Goal: Task Accomplishment & Management: Manage account settings

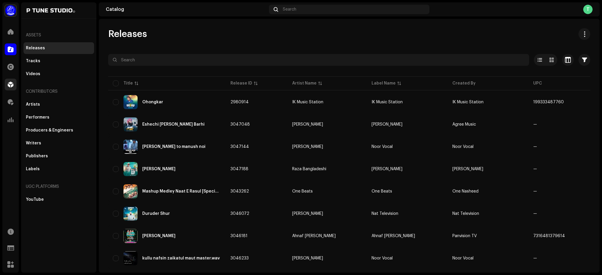
click at [6, 83] on div at bounding box center [11, 85] width 12 height 12
click at [10, 88] on div at bounding box center [11, 85] width 12 height 12
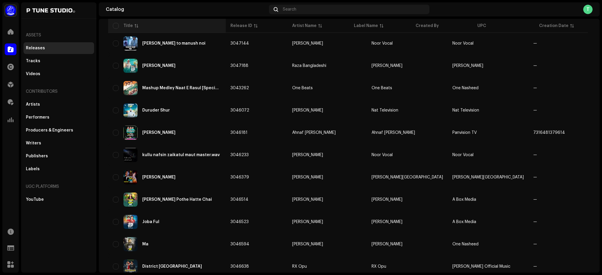
scroll to position [280, 0]
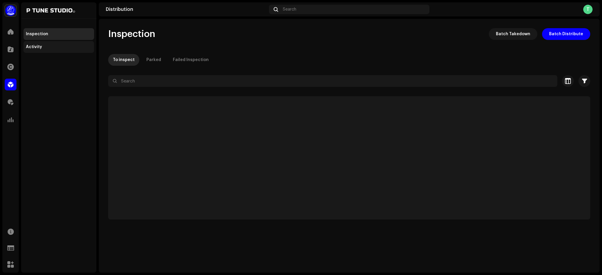
click at [36, 48] on div "Activity" at bounding box center [34, 47] width 16 height 5
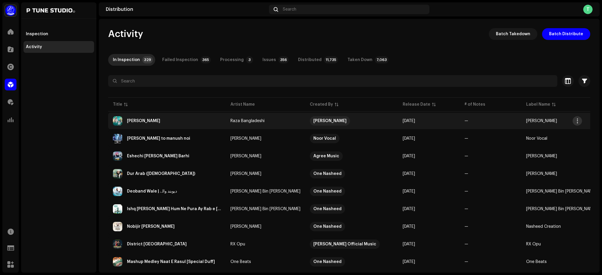
click at [575, 121] on span "button" at bounding box center [577, 121] width 4 height 5
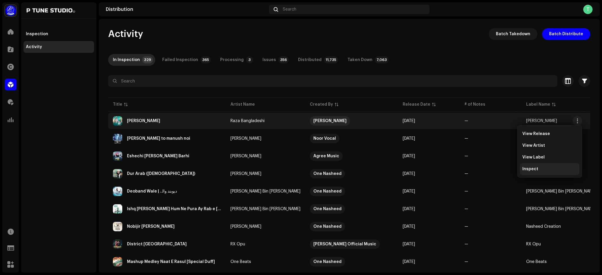
click at [552, 171] on div "Inspect" at bounding box center [549, 169] width 55 height 5
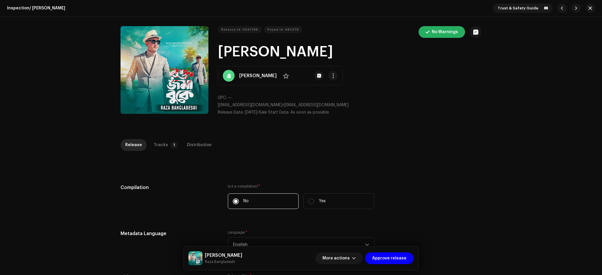
click at [159, 141] on div "Tracks" at bounding box center [161, 145] width 14 height 12
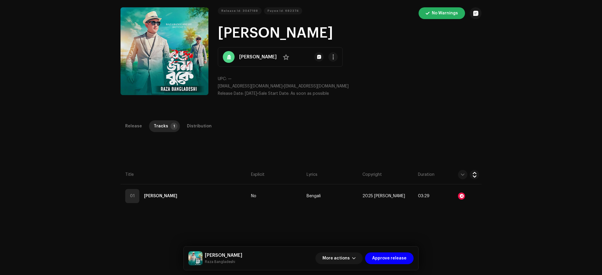
scroll to position [20, 0]
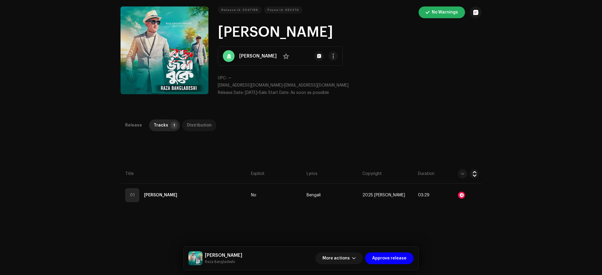
click at [193, 127] on div "Distribution" at bounding box center [199, 126] width 25 height 12
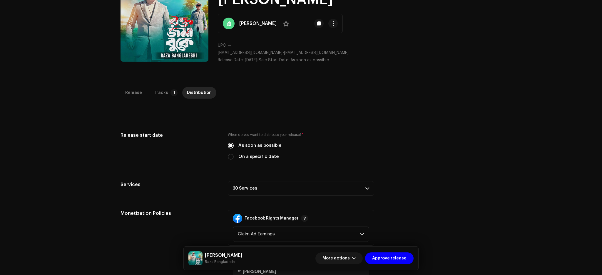
scroll to position [187, 0]
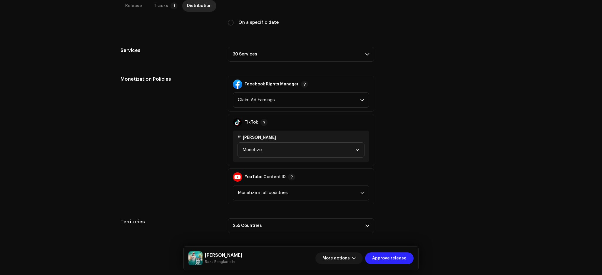
click at [395, 256] on span "Approve release" at bounding box center [389, 259] width 34 height 12
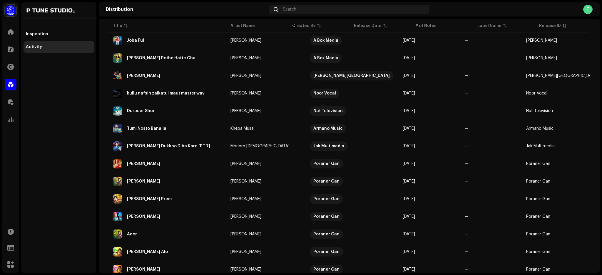
scroll to position [241, 0]
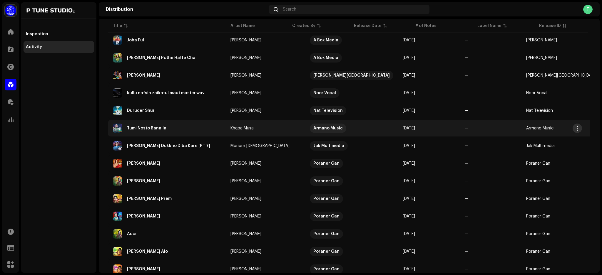
click at [577, 126] on span "button" at bounding box center [577, 128] width 4 height 5
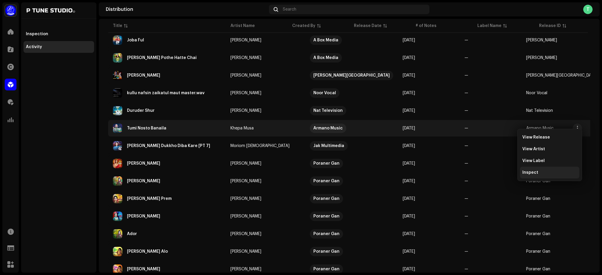
click at [562, 174] on div "Inspect" at bounding box center [549, 172] width 55 height 5
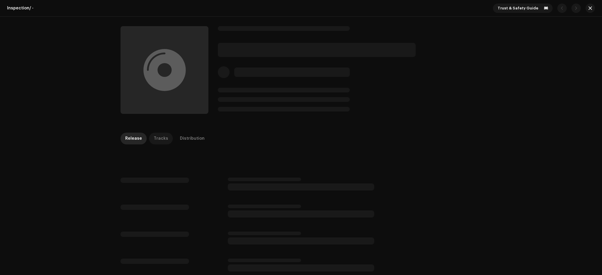
click at [154, 138] on div "Tracks" at bounding box center [161, 139] width 14 height 12
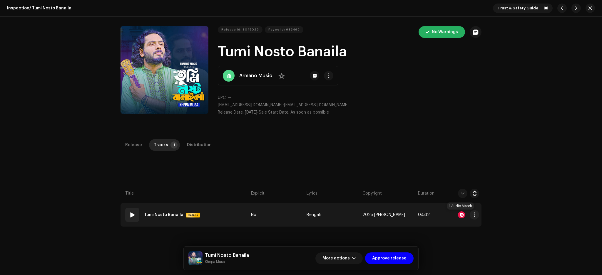
click at [461, 215] on div at bounding box center [461, 215] width 7 height 7
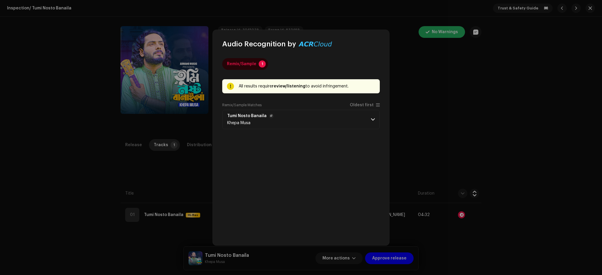
click at [320, 124] on p-accordion-header "Tumi Nosto Banaila Khepa Musa" at bounding box center [301, 119] width 158 height 19
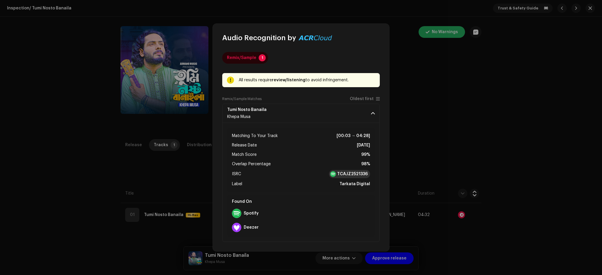
click at [343, 173] on strong "TCAJZ2521336" at bounding box center [352, 174] width 31 height 6
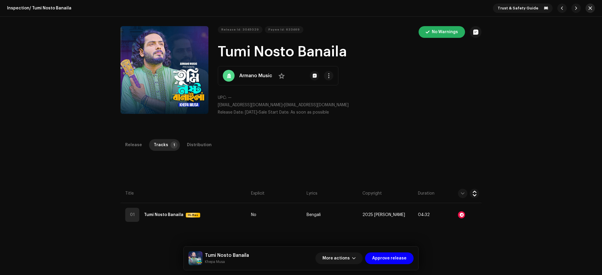
click at [590, 7] on button "button" at bounding box center [589, 8] width 9 height 9
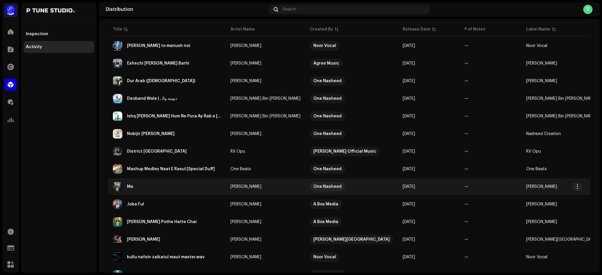
scroll to position [76, 0]
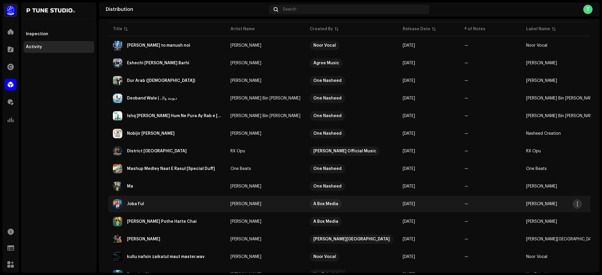
click at [577, 203] on span "button" at bounding box center [577, 204] width 4 height 5
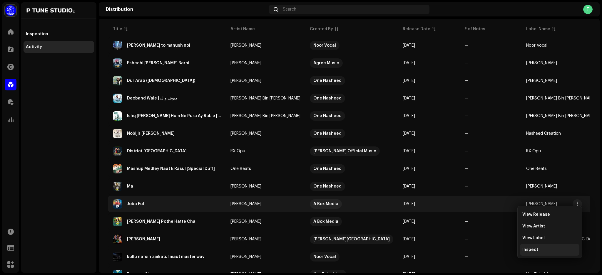
click at [552, 249] on div "Inspect" at bounding box center [549, 250] width 55 height 5
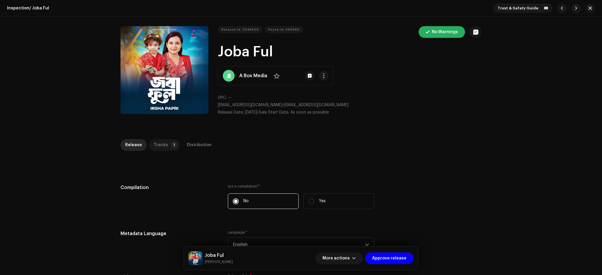
click at [162, 141] on div "Tracks" at bounding box center [161, 145] width 14 height 12
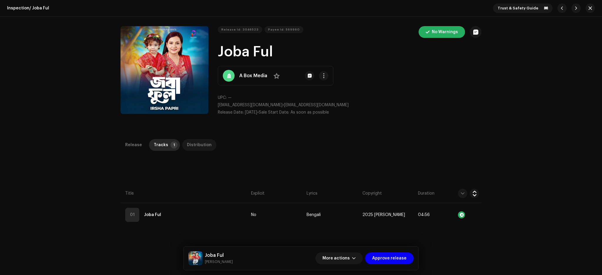
click at [187, 144] on div "Distribution" at bounding box center [199, 145] width 25 height 12
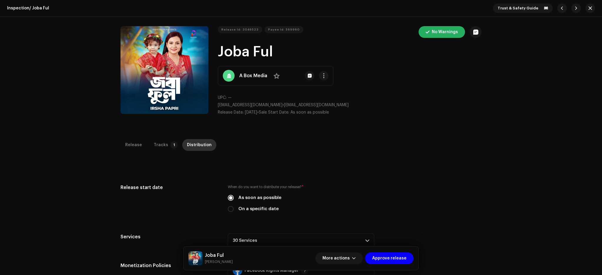
scroll to position [187, 0]
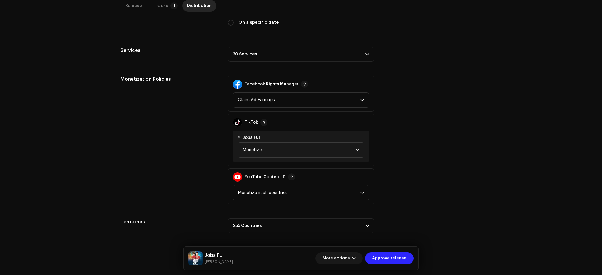
click at [403, 257] on span "Approve release" at bounding box center [389, 259] width 34 height 12
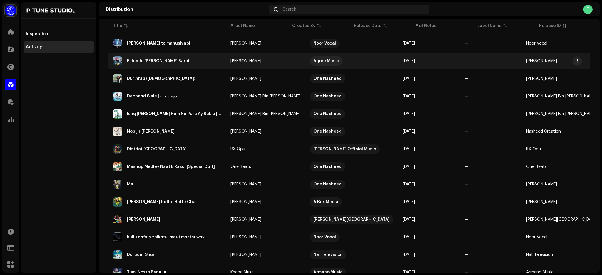
scroll to position [83, 0]
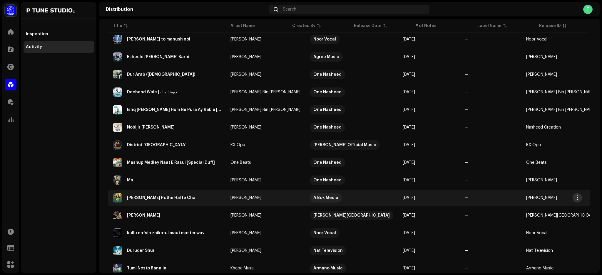
click at [579, 196] on span "button" at bounding box center [577, 198] width 4 height 5
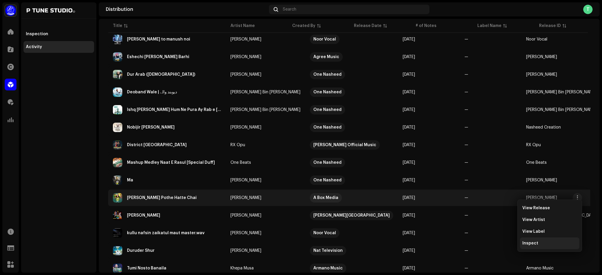
click at [557, 245] on div "Inspect" at bounding box center [549, 243] width 55 height 5
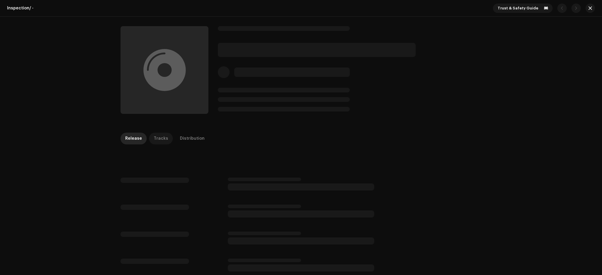
click at [154, 136] on div "Tracks" at bounding box center [161, 139] width 14 height 12
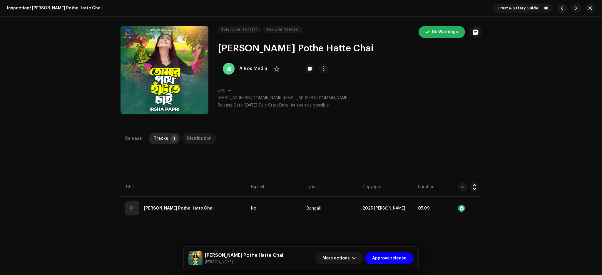
click at [189, 141] on div "Distribution" at bounding box center [199, 139] width 25 height 12
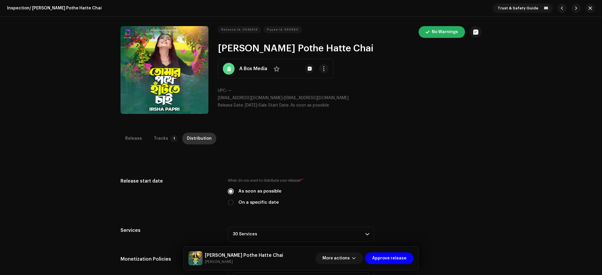
scroll to position [180, 0]
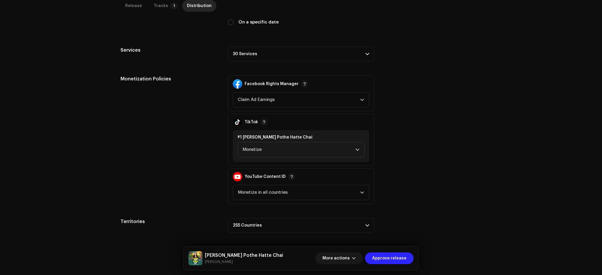
click at [398, 261] on span "Approve release" at bounding box center [389, 259] width 34 height 12
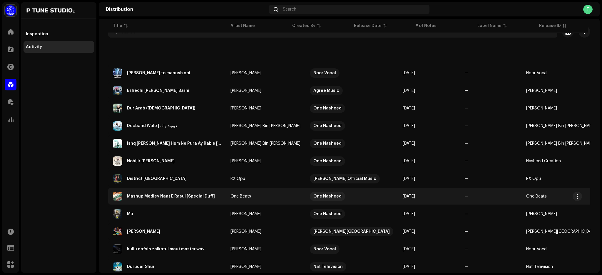
scroll to position [92, 0]
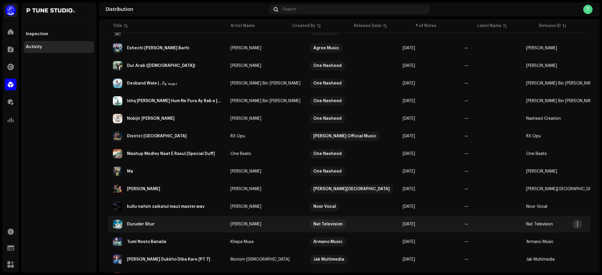
click at [576, 223] on span "button" at bounding box center [577, 224] width 4 height 5
click at [529, 212] on div "Inspect" at bounding box center [549, 208] width 59 height 12
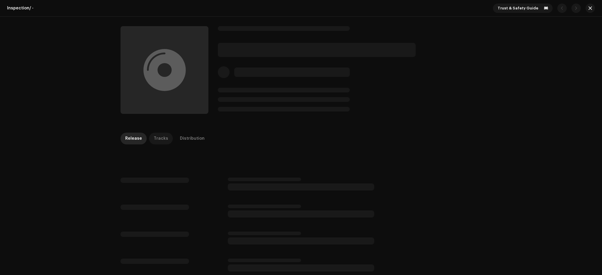
click at [157, 142] on div "Tracks" at bounding box center [161, 139] width 14 height 12
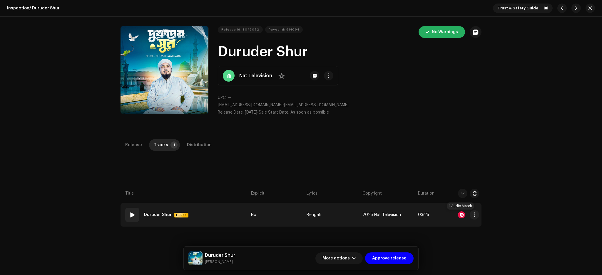
click at [461, 215] on div at bounding box center [461, 215] width 7 height 7
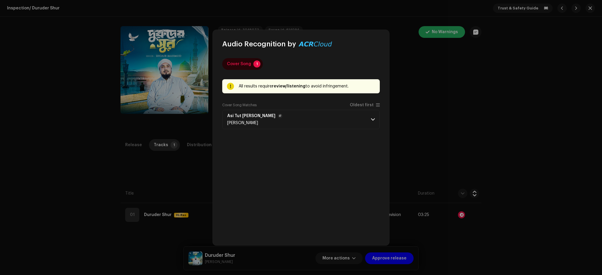
click at [309, 122] on p-accordion-header "Asi Tut [PERSON_NAME] Mar Janday [PERSON_NAME]" at bounding box center [301, 119] width 158 height 19
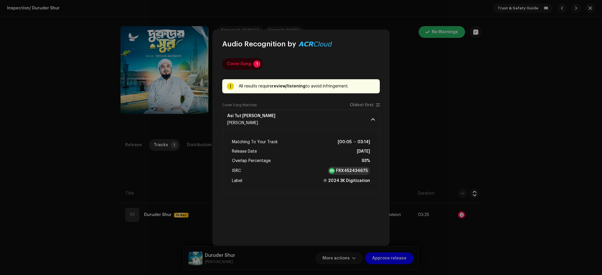
click at [347, 168] on strong "FRX452434675" at bounding box center [352, 171] width 32 height 6
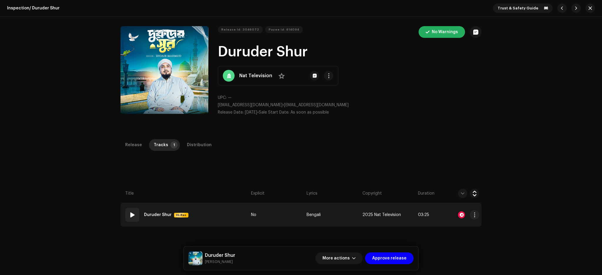
click at [130, 215] on span at bounding box center [132, 215] width 7 height 7
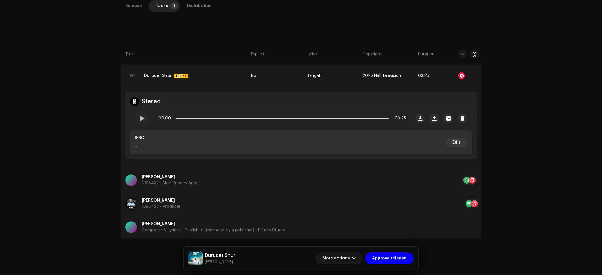
scroll to position [52, 0]
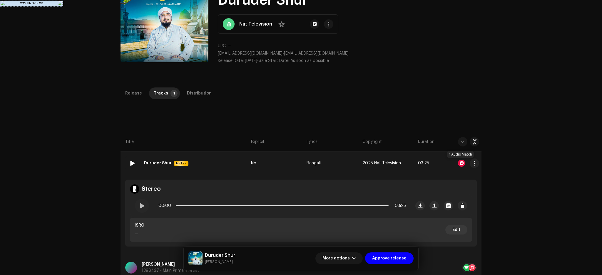
click at [461, 165] on div at bounding box center [461, 163] width 7 height 7
click at [143, 207] on span at bounding box center [141, 206] width 5 height 5
click at [143, 200] on div at bounding box center [142, 206] width 14 height 14
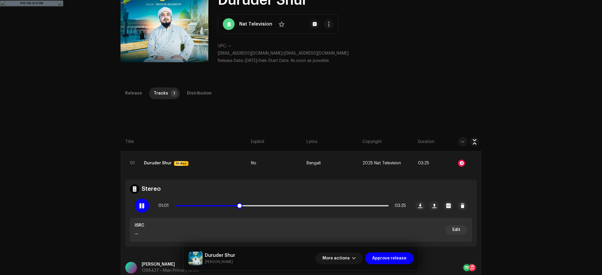
click at [140, 207] on span at bounding box center [141, 206] width 5 height 5
click at [460, 164] on div at bounding box center [461, 163] width 7 height 7
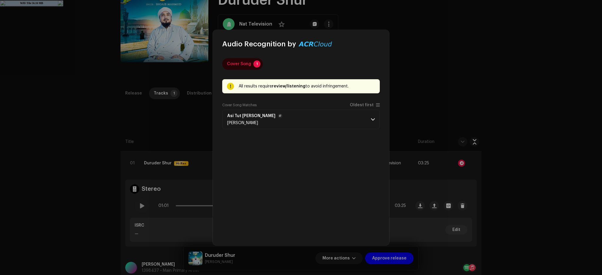
click at [324, 117] on p-accordion-header "Asi Tut [PERSON_NAME] Mar Janday [PERSON_NAME]" at bounding box center [301, 119] width 158 height 19
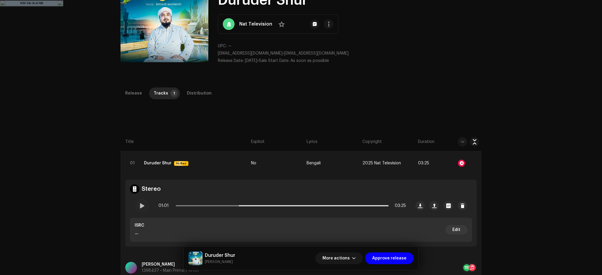
scroll to position [0, 0]
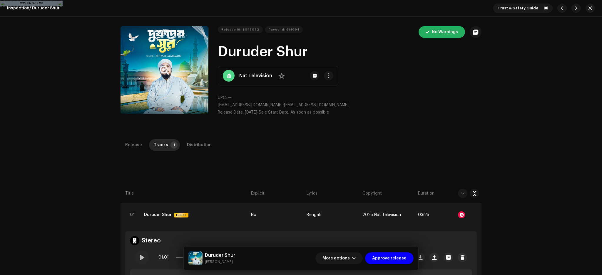
click at [180, 66] on button "Zoom Image" at bounding box center [165, 70] width 88 height 88
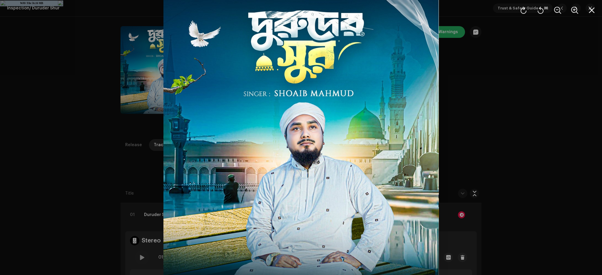
click at [150, 74] on div at bounding box center [301, 137] width 602 height 275
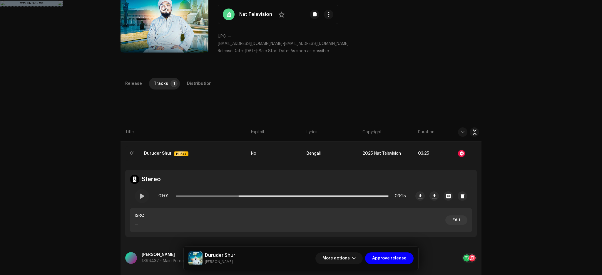
scroll to position [61, 0]
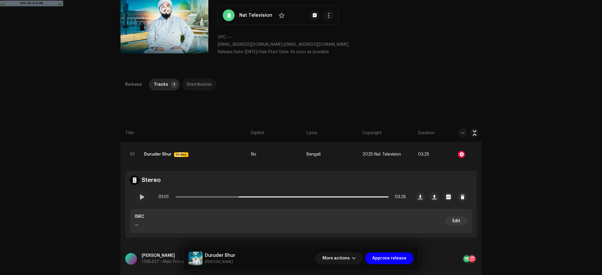
click at [190, 81] on div "Distribution" at bounding box center [199, 85] width 25 height 12
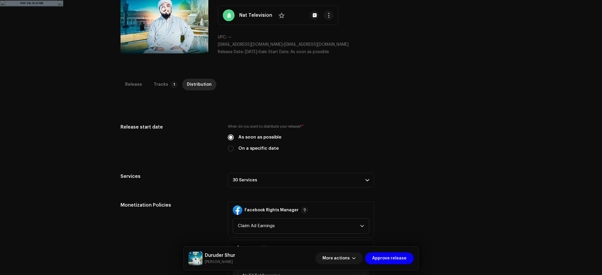
scroll to position [187, 0]
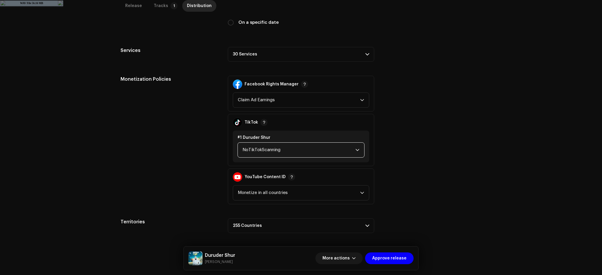
click at [263, 150] on span "NoTikTokScanning" at bounding box center [298, 150] width 113 height 15
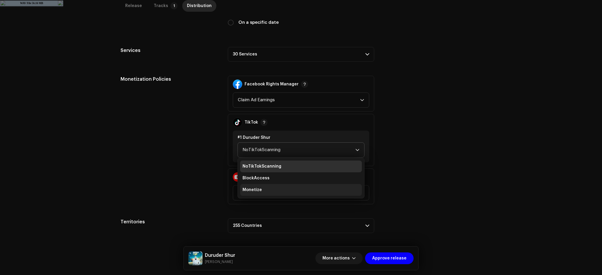
click at [274, 190] on li "Monetize" at bounding box center [301, 190] width 122 height 12
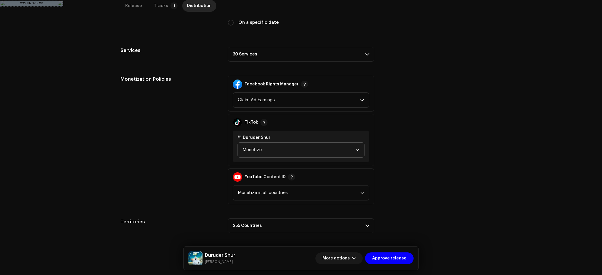
click at [411, 224] on div "Territories 255 Countries [GEOGRAPHIC_DATA] [GEOGRAPHIC_DATA] [GEOGRAPHIC_DATA]…" at bounding box center [301, 226] width 361 height 15
click at [402, 260] on span "Approve release" at bounding box center [389, 259] width 34 height 12
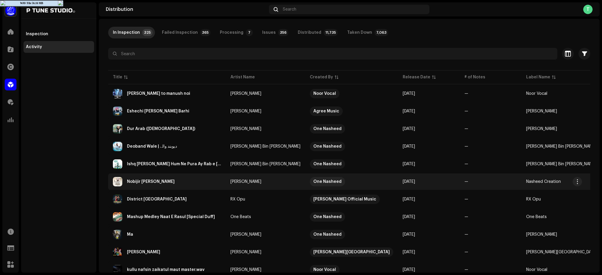
scroll to position [28, 0]
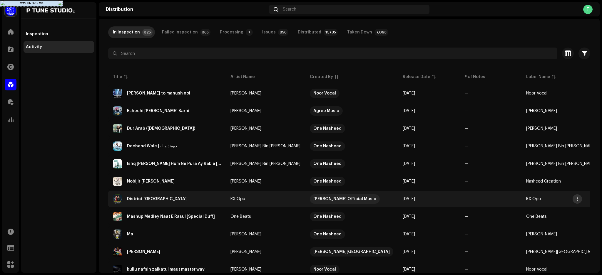
click at [577, 200] on button "button" at bounding box center [577, 199] width 9 height 9
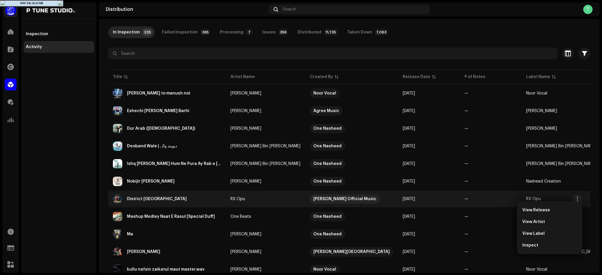
click at [73, 175] on div "Inspection Activity" at bounding box center [58, 137] width 75 height 271
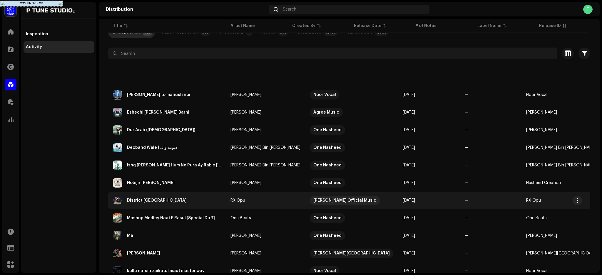
scroll to position [105, 0]
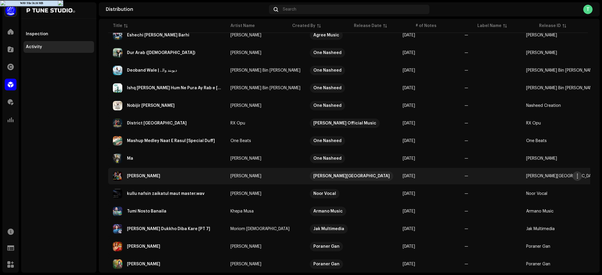
click at [577, 174] on span "button" at bounding box center [577, 176] width 4 height 5
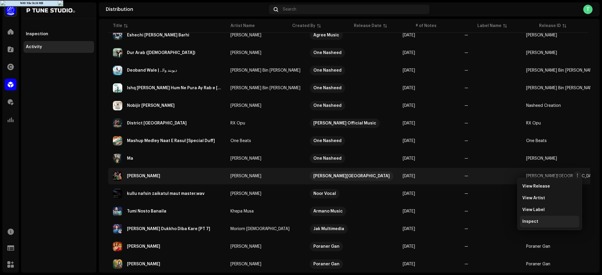
click at [549, 224] on div "Inspect" at bounding box center [549, 222] width 55 height 5
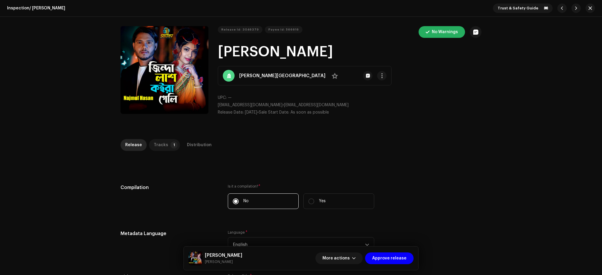
click at [159, 144] on div "Tracks" at bounding box center [161, 145] width 14 height 12
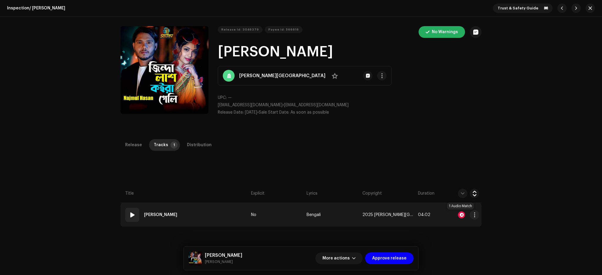
click at [462, 217] on div at bounding box center [461, 215] width 7 height 7
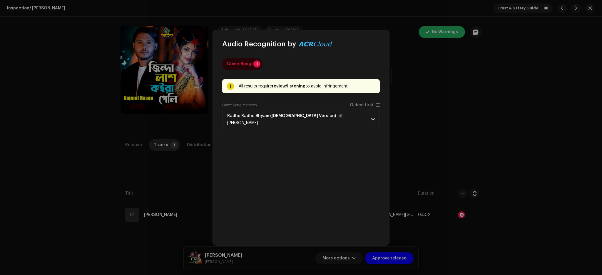
click at [328, 121] on p-accordion-header "[PERSON_NAME] ([DEMOGRAPHIC_DATA] Version) [PERSON_NAME]" at bounding box center [301, 119] width 158 height 19
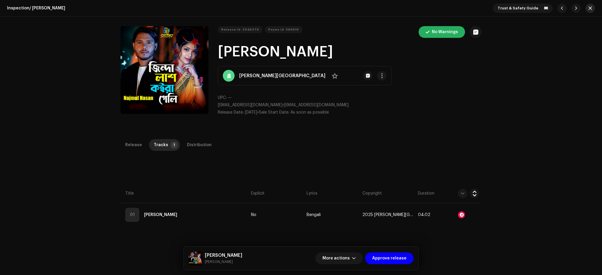
click at [588, 9] on span "button" at bounding box center [590, 8] width 4 height 5
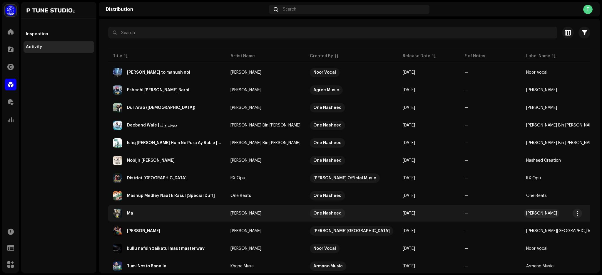
scroll to position [31, 0]
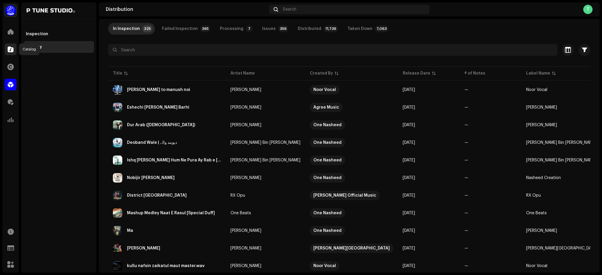
click at [10, 47] on span at bounding box center [11, 49] width 6 height 5
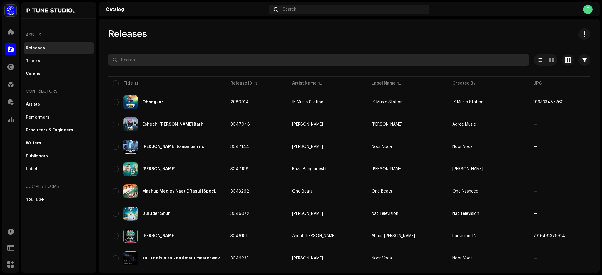
click at [131, 61] on input "text" at bounding box center [318, 60] width 421 height 12
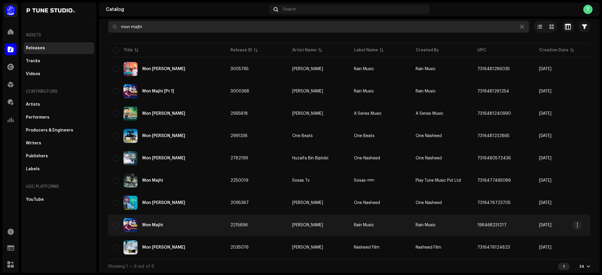
scroll to position [33, 0]
type input "mon majhi"
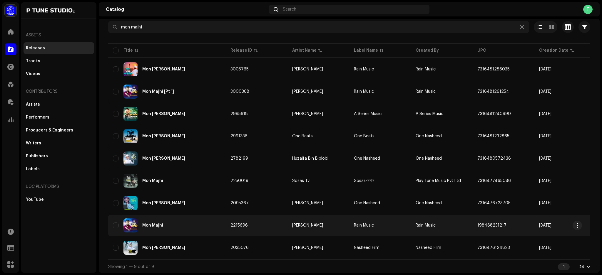
click at [335, 226] on td "[PERSON_NAME]" at bounding box center [318, 225] width 62 height 21
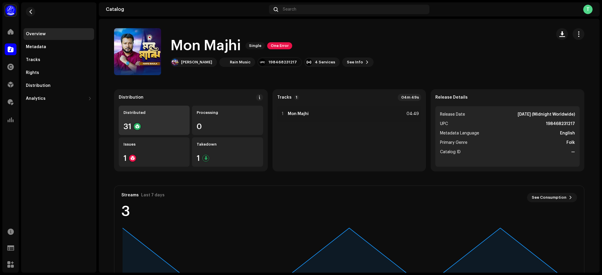
click at [160, 124] on div "31" at bounding box center [153, 127] width 61 height 8
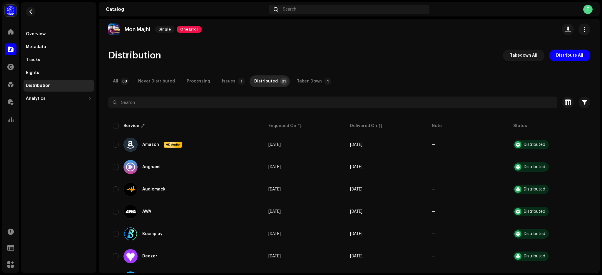
click at [413, 58] on div "Distribution Takedown All Distribute All" at bounding box center [349, 56] width 482 height 12
click at [530, 55] on span "Takedown All" at bounding box center [523, 56] width 27 height 12
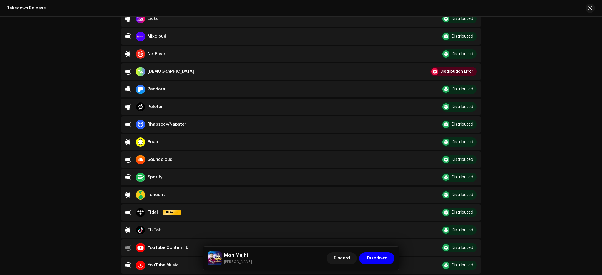
scroll to position [459, 0]
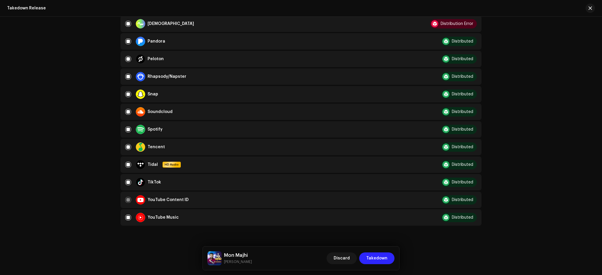
click at [381, 260] on span "Takedown" at bounding box center [376, 259] width 21 height 12
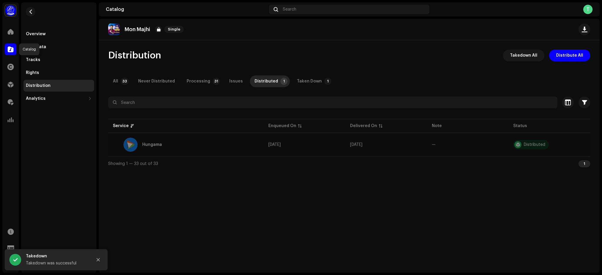
click at [13, 50] on span at bounding box center [11, 49] width 6 height 5
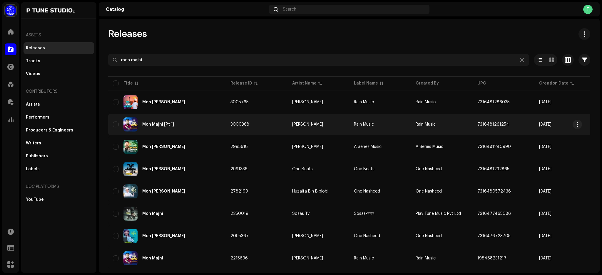
click at [277, 124] on td "3000368" at bounding box center [257, 124] width 62 height 21
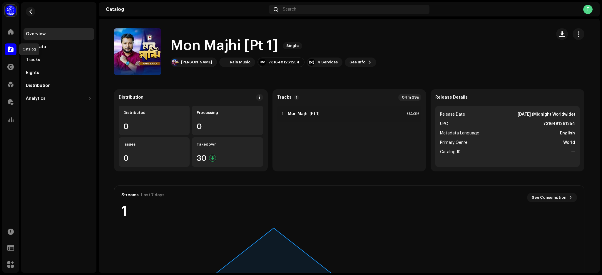
click at [10, 47] on span at bounding box center [11, 49] width 6 height 5
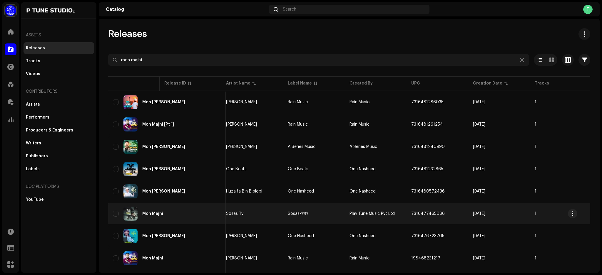
scroll to position [0, 78]
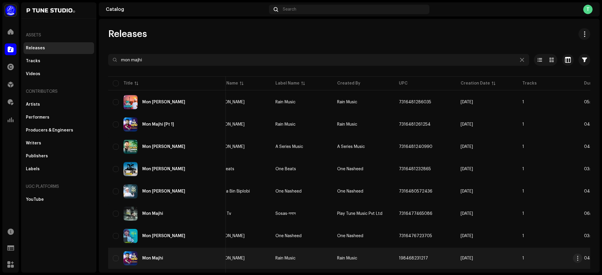
click at [179, 254] on div "Mon Majhi" at bounding box center [167, 259] width 108 height 14
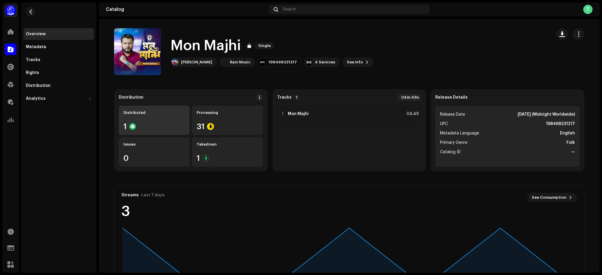
click at [153, 126] on div "1" at bounding box center [153, 127] width 61 height 8
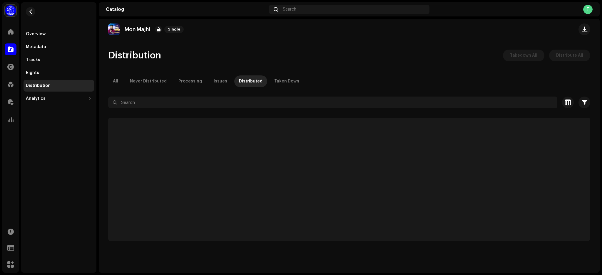
click at [358, 73] on div "Distribution Takedown All Distribute All All Never Distributed Processing Issue…" at bounding box center [349, 146] width 501 height 192
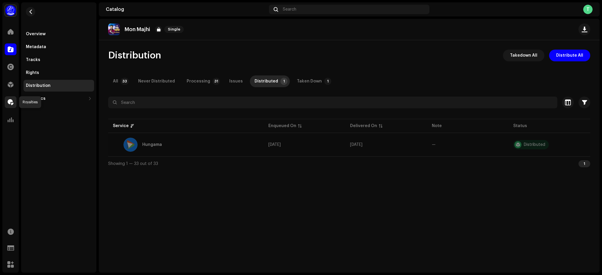
click at [11, 101] on span at bounding box center [11, 102] width 6 height 5
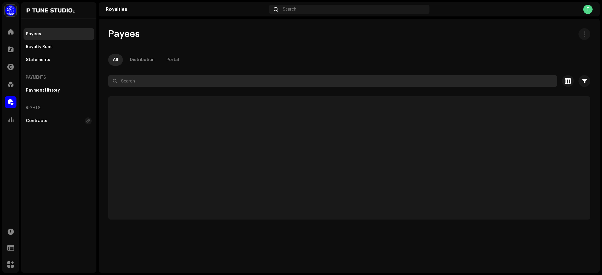
click at [147, 81] on input "text" at bounding box center [332, 81] width 449 height 12
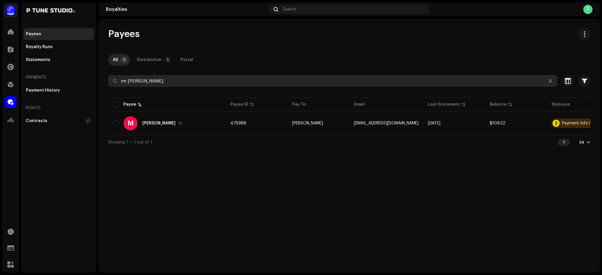
type input "mr [PERSON_NAME]"
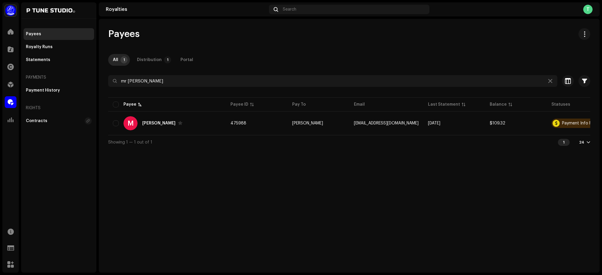
click at [349, 47] on div "Payees All 1 Distribution 1 Portal mr [PERSON_NAME] Selected 0 Select all 1 Opt…" at bounding box center [349, 88] width 501 height 121
click at [11, 103] on span at bounding box center [11, 102] width 6 height 5
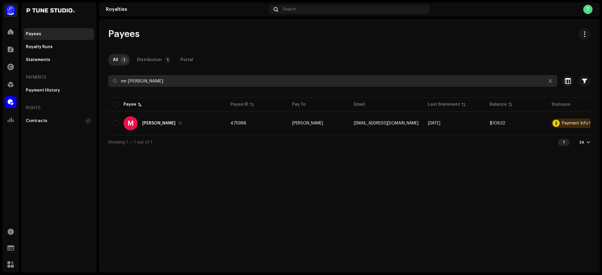
click at [198, 80] on input "mr [PERSON_NAME]" at bounding box center [332, 81] width 449 height 12
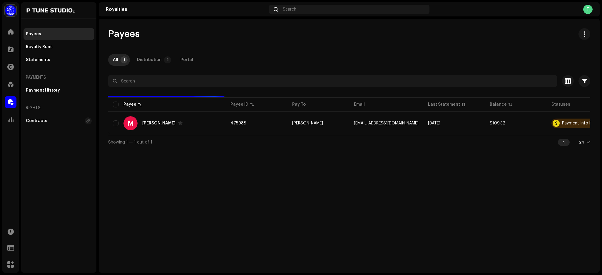
click at [309, 60] on div "All 1 Distribution 1 Portal" at bounding box center [349, 60] width 482 height 12
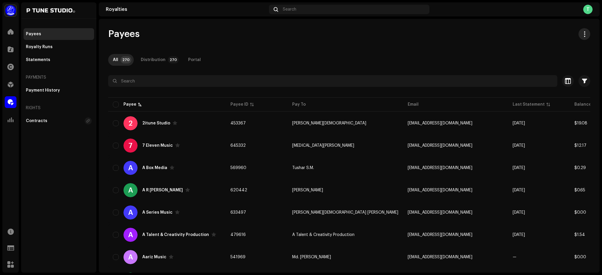
click at [584, 36] on button "button" at bounding box center [584, 34] width 12 height 12
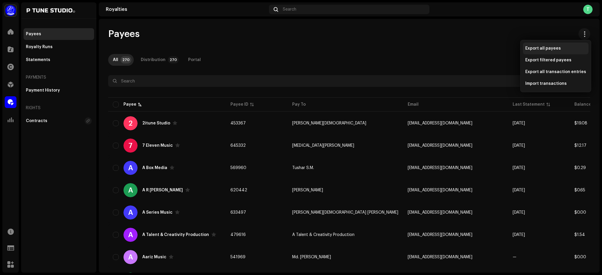
click at [539, 45] on div "Export all payees" at bounding box center [556, 49] width 66 height 12
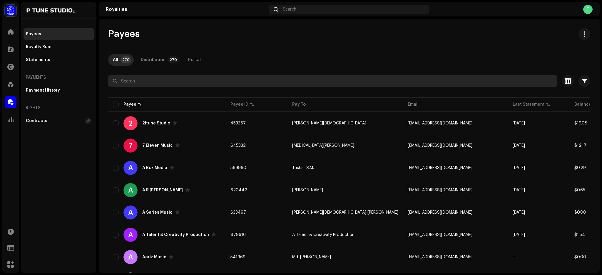
click at [166, 81] on input "text" at bounding box center [332, 81] width 449 height 12
paste input "MKEHO Musik"
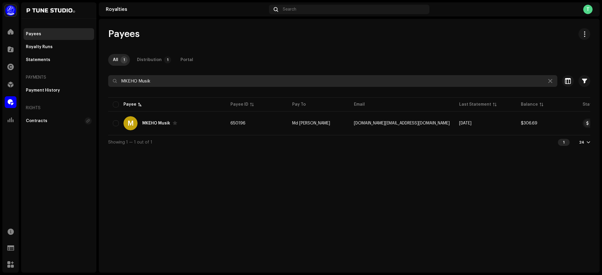
click at [172, 83] on input "MKEHO Musik" at bounding box center [332, 81] width 449 height 12
paste input "SIS Media"
type input "SIS Media"
